Goal: Communication & Community: Answer question/provide support

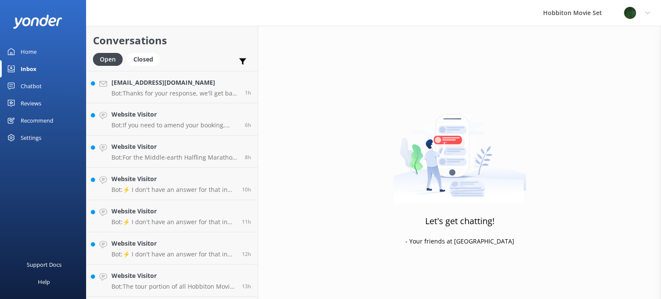
scroll to position [925, 0]
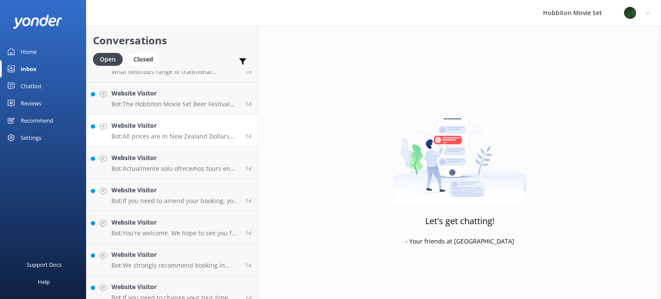
click at [161, 129] on h4 "Website Visitor" at bounding box center [174, 125] width 127 height 9
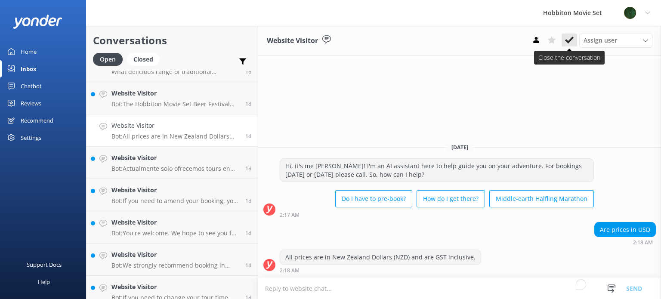
click at [571, 42] on icon at bounding box center [569, 40] width 9 height 9
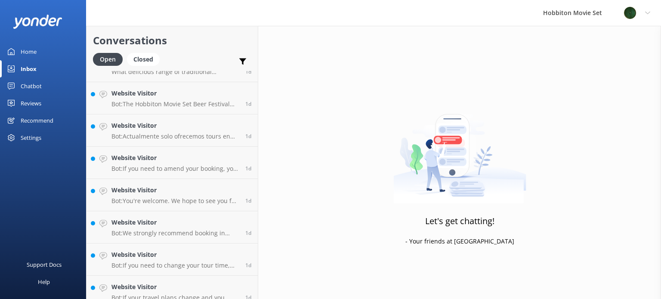
click at [203, 154] on h4 "Website Visitor" at bounding box center [174, 157] width 127 height 9
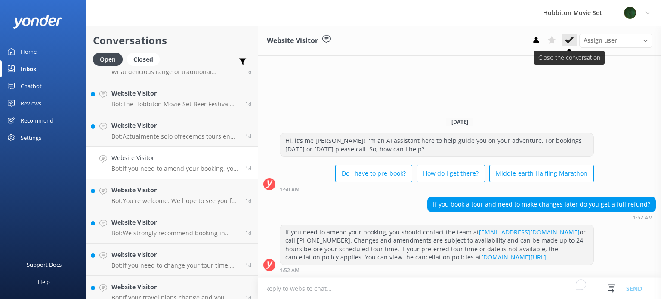
click at [574, 38] on button at bounding box center [569, 40] width 15 height 13
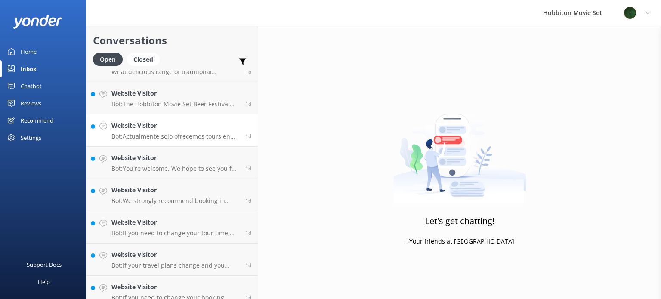
click at [191, 144] on link "Website Visitor Bot: Actualmente solo ofrecemos tours en inglés o en chino. Si …" at bounding box center [171, 130] width 171 height 32
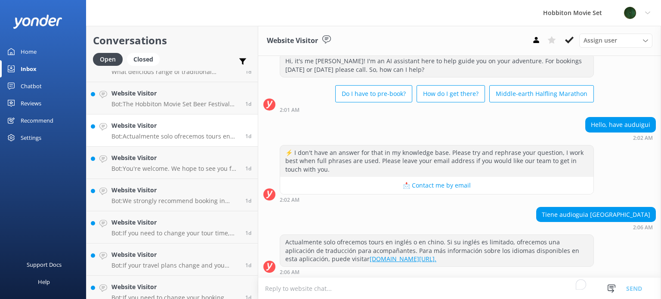
scroll to position [25, 0]
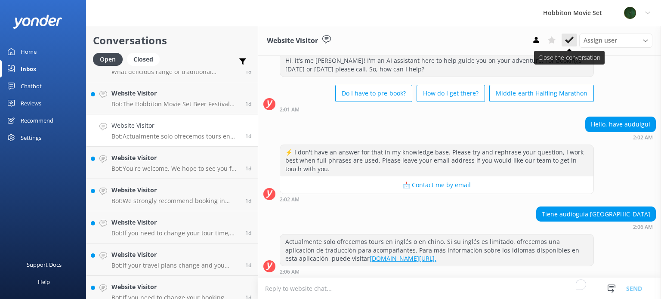
click at [572, 37] on use at bounding box center [569, 40] width 9 height 7
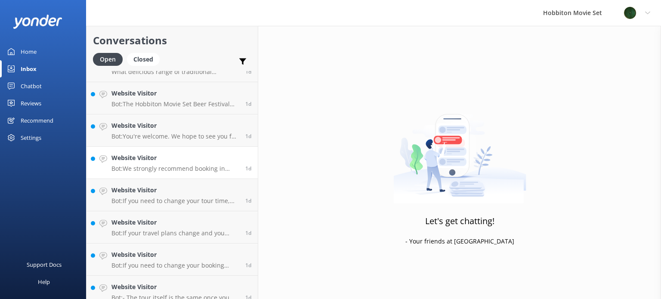
click at [182, 169] on p "Bot: We strongly recommend booking in advance as our tours are known to sell ou…" at bounding box center [174, 169] width 127 height 8
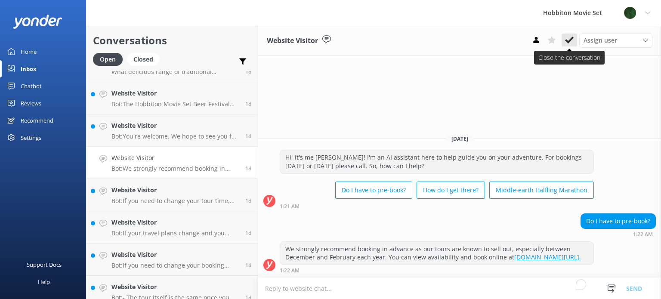
click at [566, 36] on icon at bounding box center [569, 40] width 9 height 9
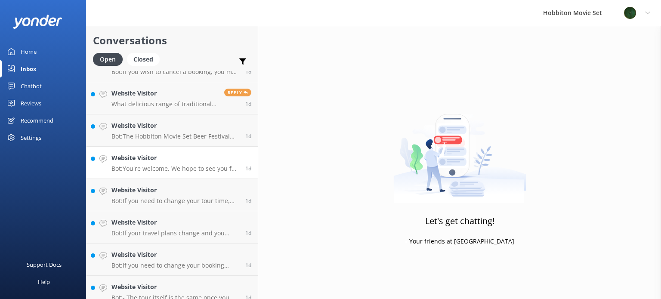
click at [176, 171] on p "Bot: You're welcome. We hope to see you for an adventure soon!" at bounding box center [174, 169] width 127 height 8
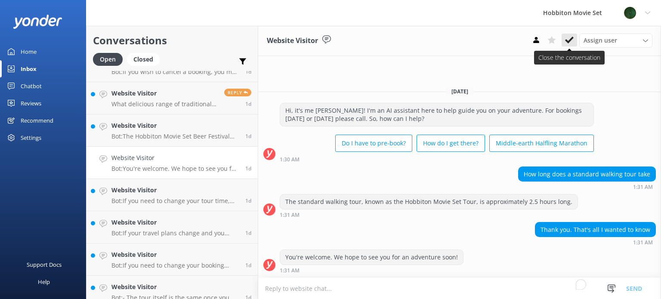
click at [573, 37] on icon at bounding box center [569, 40] width 9 height 9
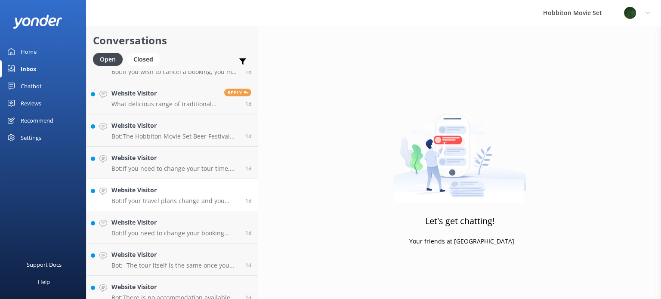
click at [209, 198] on p "Bot: If your travel plans change and you need to amend your booking, please con…" at bounding box center [174, 201] width 127 height 8
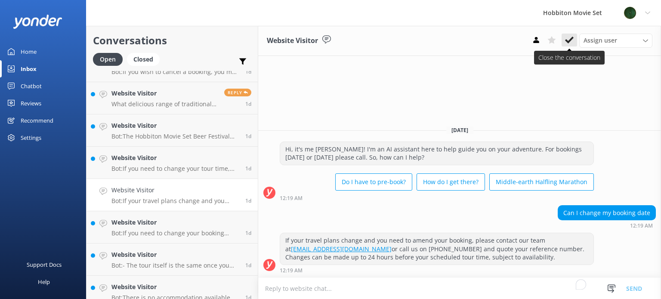
click at [563, 40] on button at bounding box center [569, 40] width 15 height 13
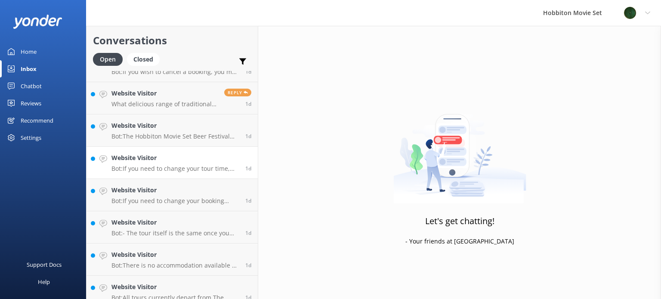
click at [191, 158] on h4 "Website Visitor" at bounding box center [174, 157] width 127 height 9
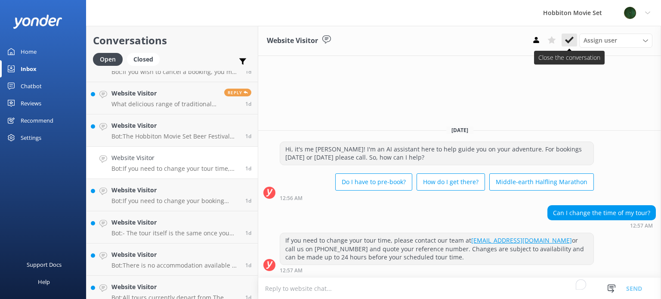
click at [565, 42] on icon at bounding box center [569, 40] width 9 height 9
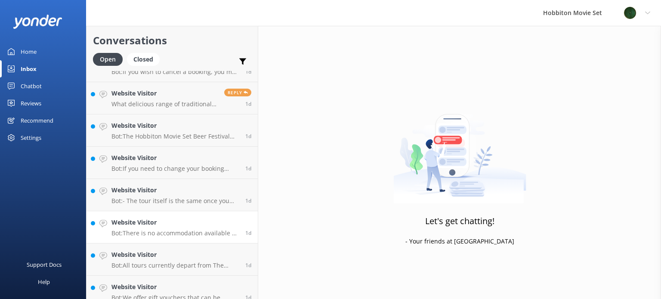
click at [146, 215] on link "Website Visitor Bot: There is no accommodation available at [GEOGRAPHIC_DATA] M…" at bounding box center [171, 227] width 171 height 32
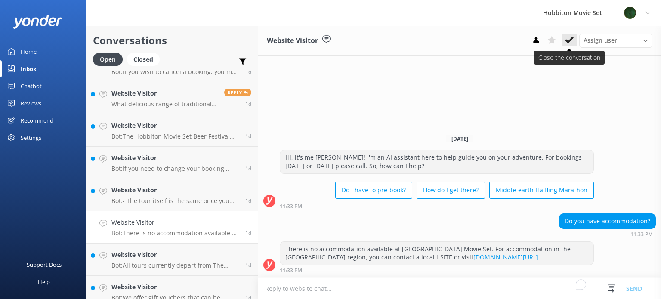
click at [572, 38] on use at bounding box center [569, 40] width 9 height 7
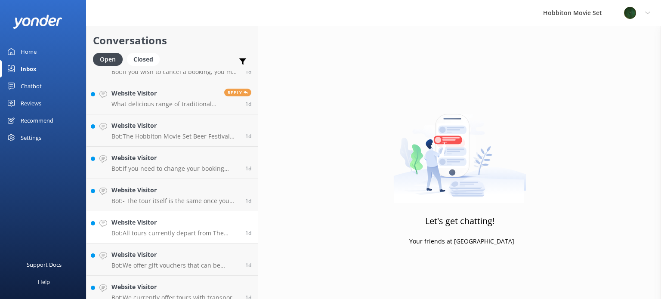
click at [212, 229] on div "Website Visitor Bot: All tours currently depart from The Shire's Rest. You can …" at bounding box center [174, 227] width 127 height 19
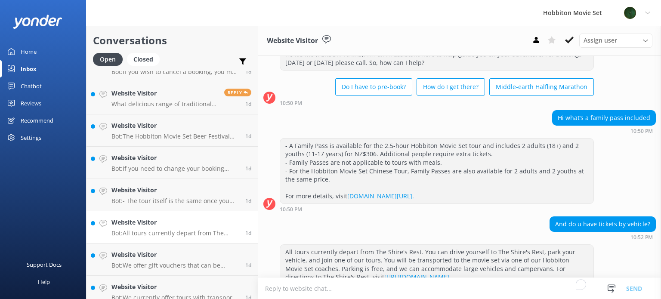
scroll to position [50, 0]
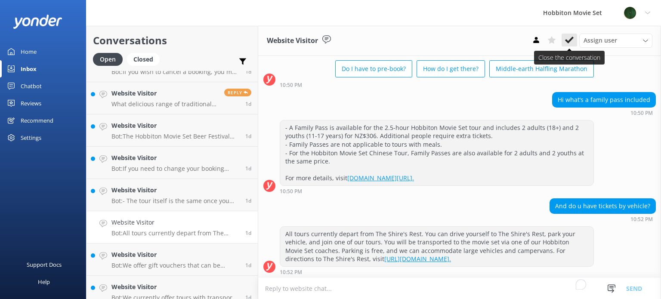
click at [571, 40] on use at bounding box center [569, 40] width 9 height 7
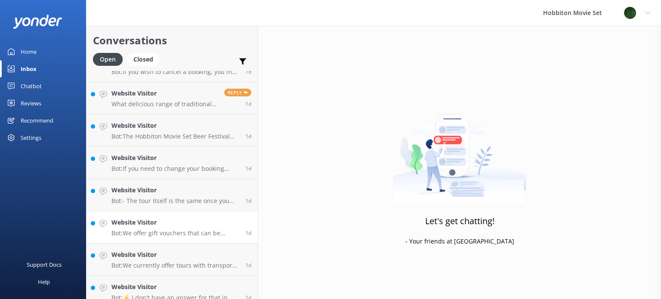
click at [159, 236] on p "Bot: We offer gift vouchers that can be redeemed for our tour experiences. You …" at bounding box center [174, 233] width 127 height 8
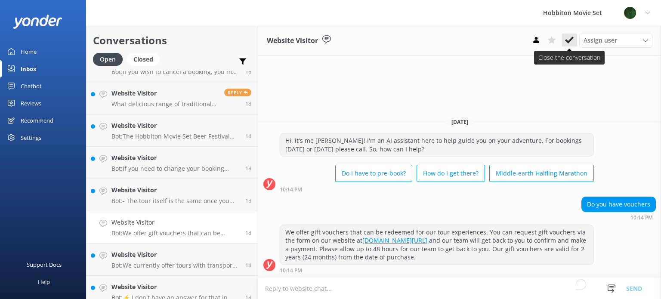
click at [570, 41] on use at bounding box center [569, 40] width 9 height 7
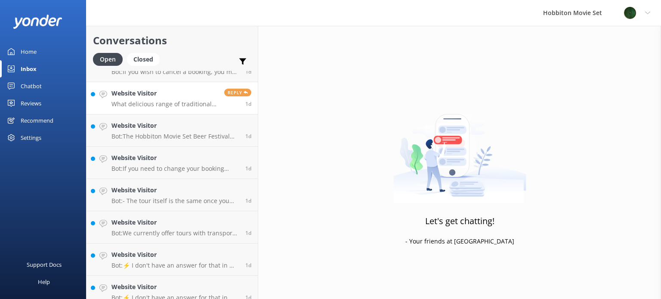
click at [163, 105] on p "What delicious range of traditional fayre does The green dragon serve?" at bounding box center [164, 104] width 106 height 8
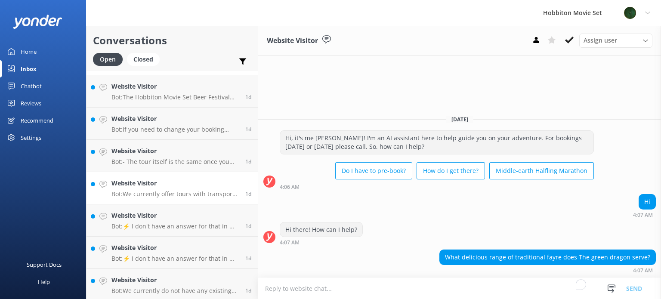
scroll to position [1011, 0]
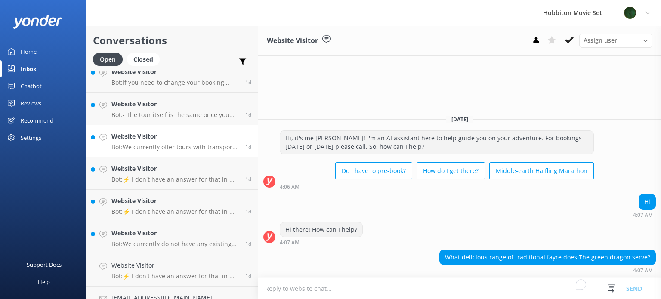
click at [157, 239] on div "Website Visitor Bot: We currently do not have any existing promo codes." at bounding box center [174, 238] width 127 height 19
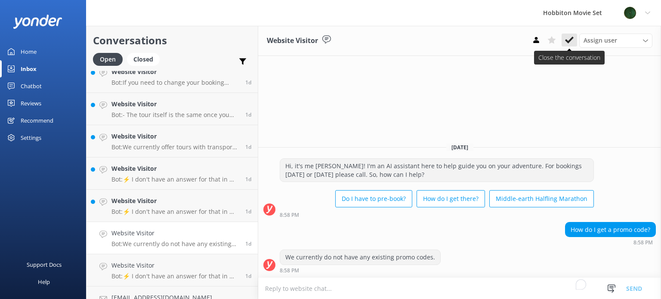
click at [575, 38] on button at bounding box center [569, 40] width 15 height 13
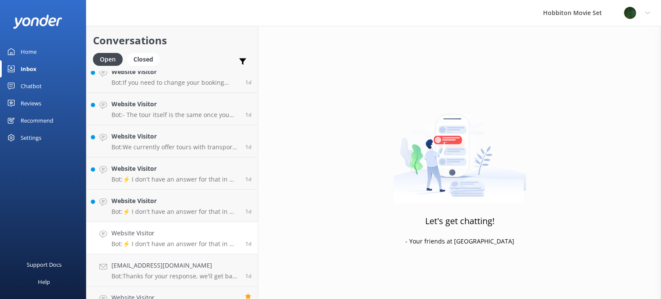
click at [168, 244] on p "Bot: ⚡ I don't have an answer for that in my knowledge base. Please try and rep…" at bounding box center [174, 244] width 127 height 8
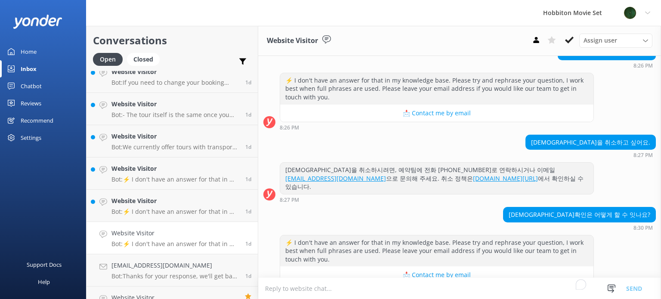
scroll to position [106, 0]
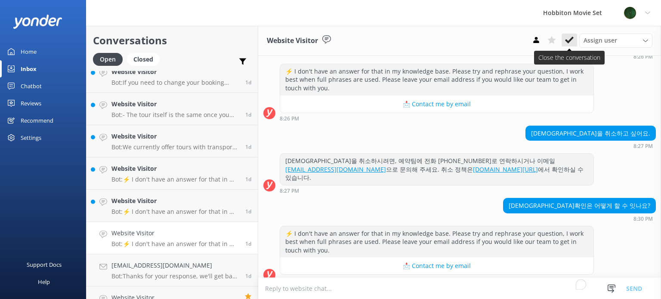
click at [567, 37] on icon at bounding box center [569, 40] width 9 height 9
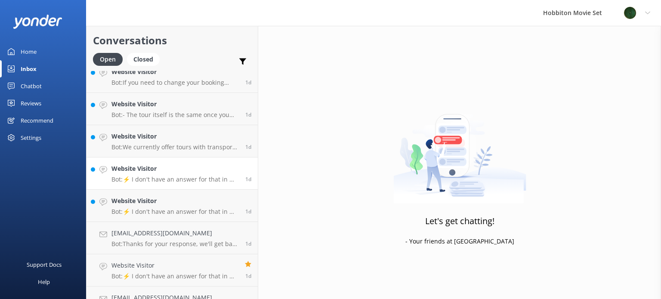
click at [178, 172] on h4 "Website Visitor" at bounding box center [174, 168] width 127 height 9
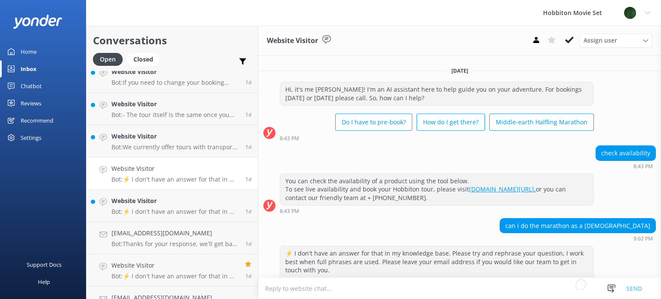
scroll to position [499, 0]
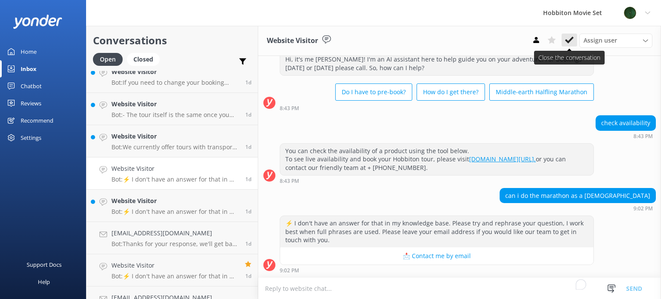
click at [573, 38] on use at bounding box center [569, 40] width 9 height 7
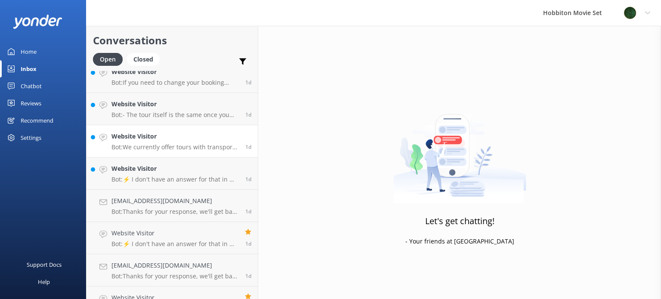
click at [195, 146] on p "Bot: We currently offer tours with transport from The Shire's Rest and Matamata…" at bounding box center [174, 147] width 127 height 8
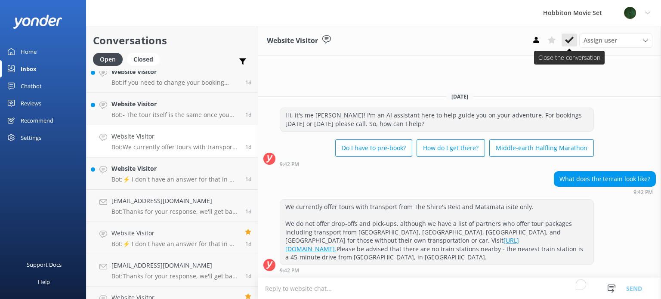
click at [574, 40] on button at bounding box center [569, 40] width 15 height 13
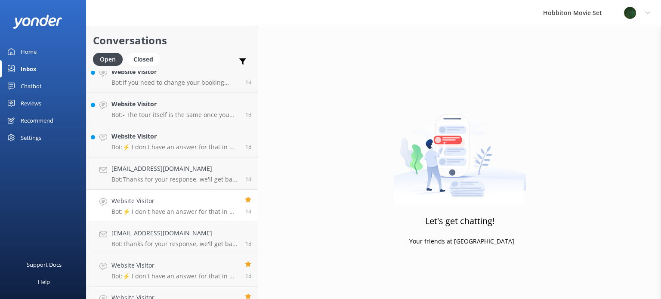
click at [186, 208] on p "Bot: ⚡ I don't have an answer for that in my knowledge base. Please try and rep…" at bounding box center [174, 212] width 127 height 8
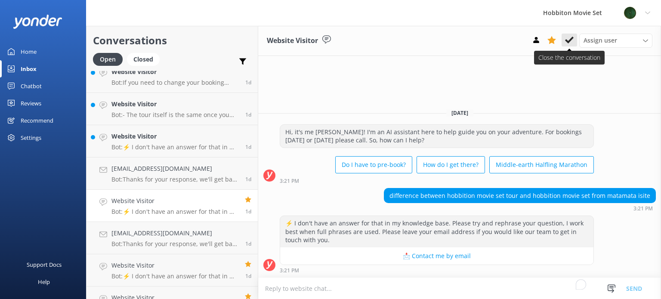
click at [574, 37] on button at bounding box center [569, 40] width 15 height 13
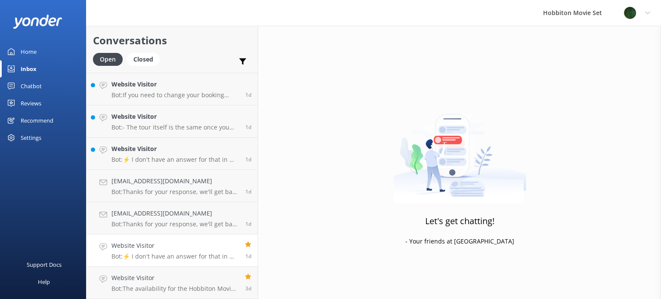
scroll to position [998, 0]
click at [169, 226] on p "Bot: Thanks for your response, we'll get back to you as soon as we can during o…" at bounding box center [174, 224] width 127 height 8
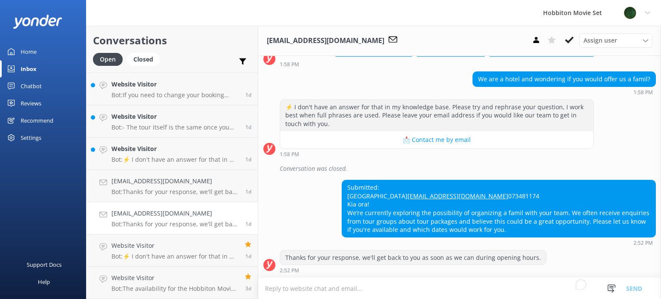
scroll to position [86, 0]
click at [157, 256] on p "Bot: ⚡ I don't have an answer for that in my knowledge base. Please try and rep…" at bounding box center [174, 257] width 127 height 8
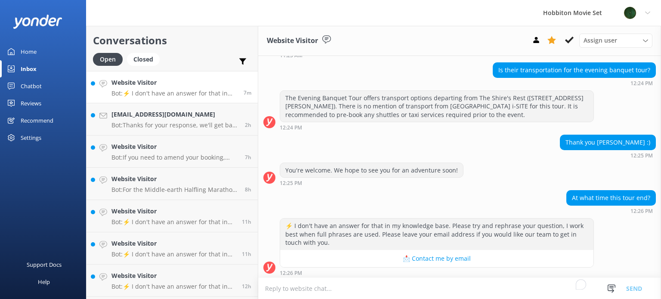
click at [207, 82] on h4 "Website Visitor" at bounding box center [174, 82] width 126 height 9
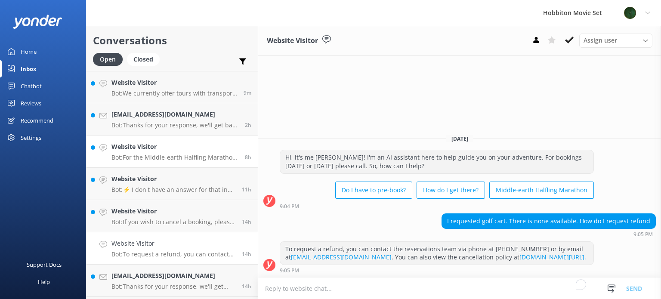
click at [178, 160] on p "Bot: For the Middle-earth Halfling Marathon, specific cancellation and refund p…" at bounding box center [174, 158] width 127 height 8
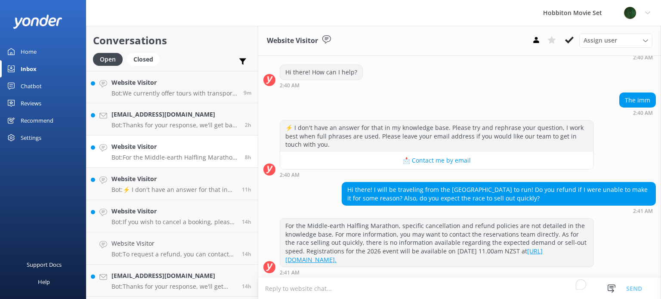
scroll to position [43, 0]
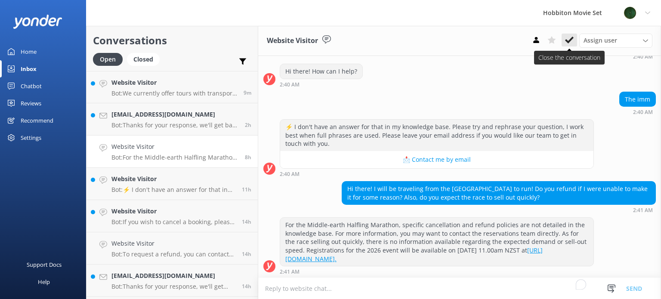
click at [568, 36] on icon at bounding box center [569, 40] width 9 height 9
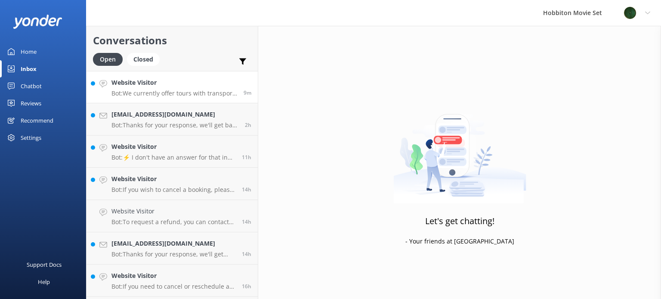
click at [222, 86] on h4 "Website Visitor" at bounding box center [174, 82] width 126 height 9
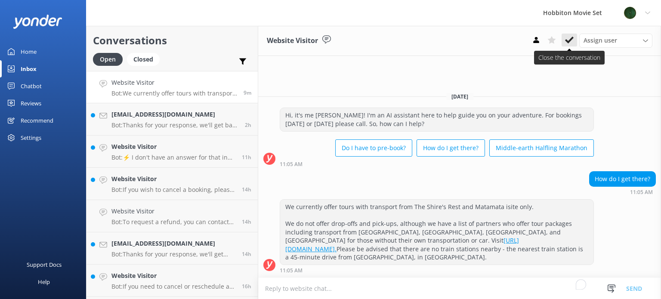
click at [572, 39] on use at bounding box center [569, 40] width 9 height 7
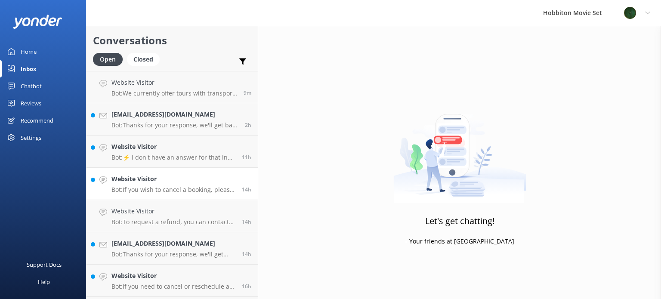
click at [165, 177] on h4 "Website Visitor" at bounding box center [173, 178] width 124 height 9
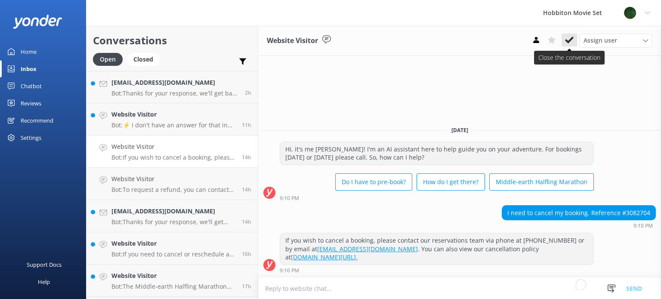
click at [562, 37] on button at bounding box center [569, 40] width 15 height 13
